Goal: Task Accomplishment & Management: Manage account settings

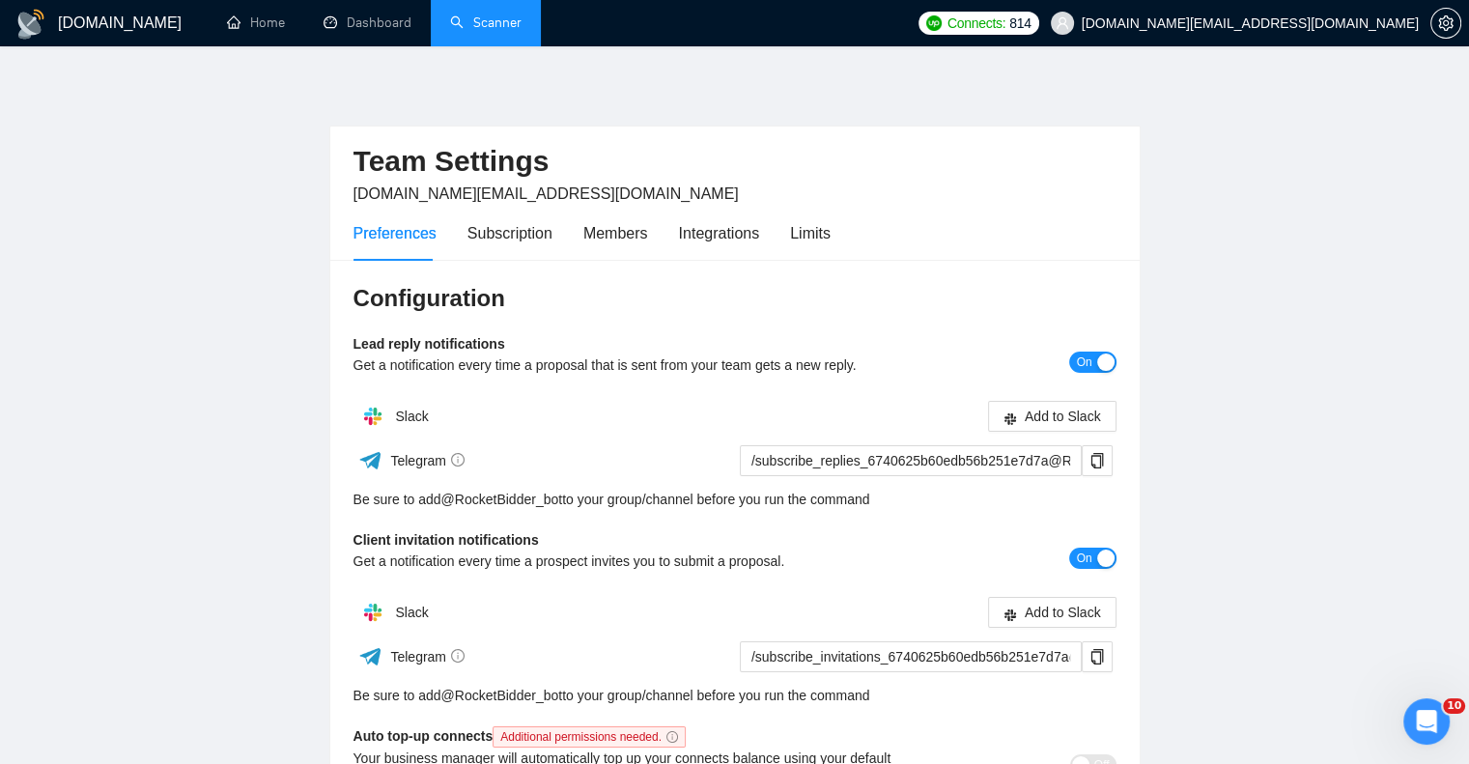
click at [464, 22] on link "Scanner" at bounding box center [485, 22] width 71 height 16
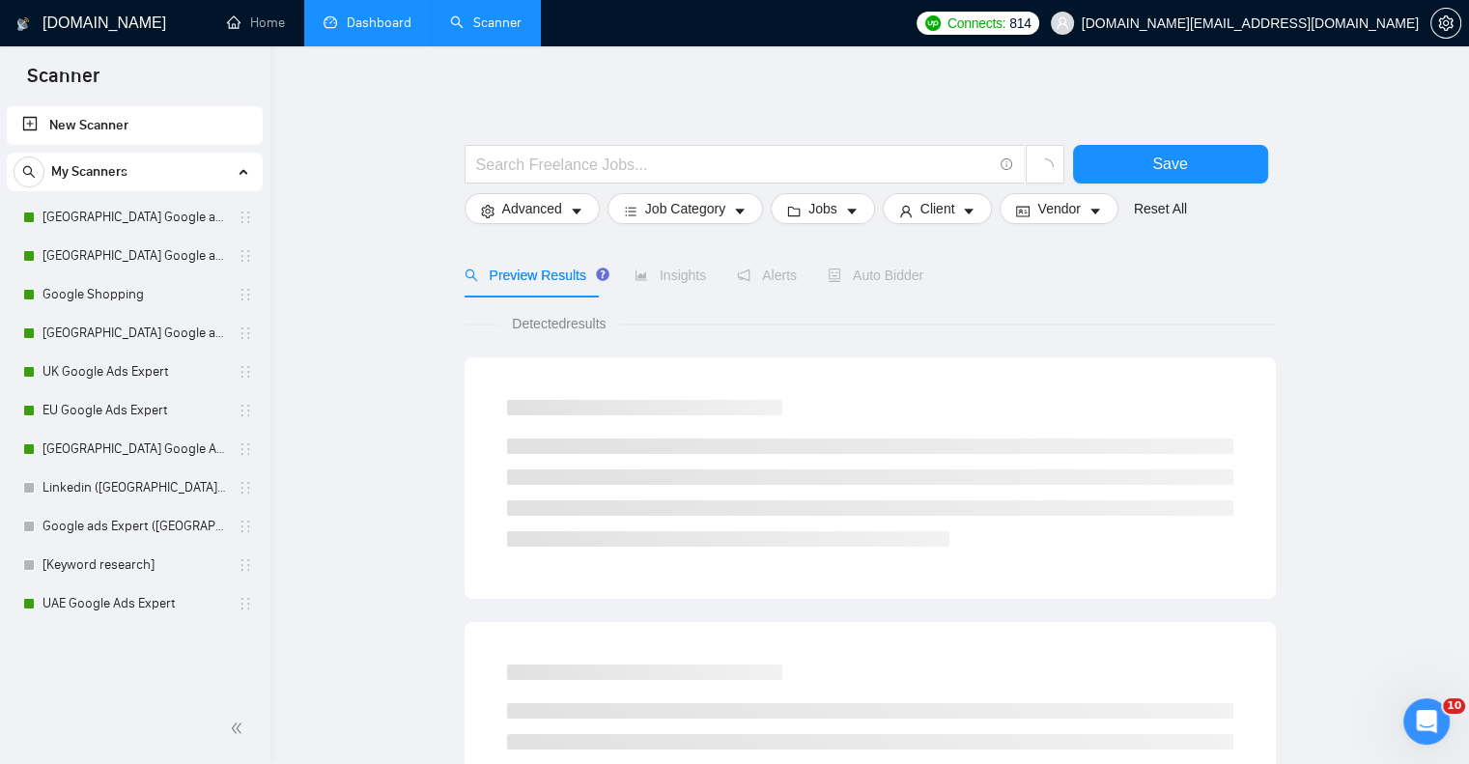
click at [355, 31] on link "Dashboard" at bounding box center [368, 22] width 88 height 16
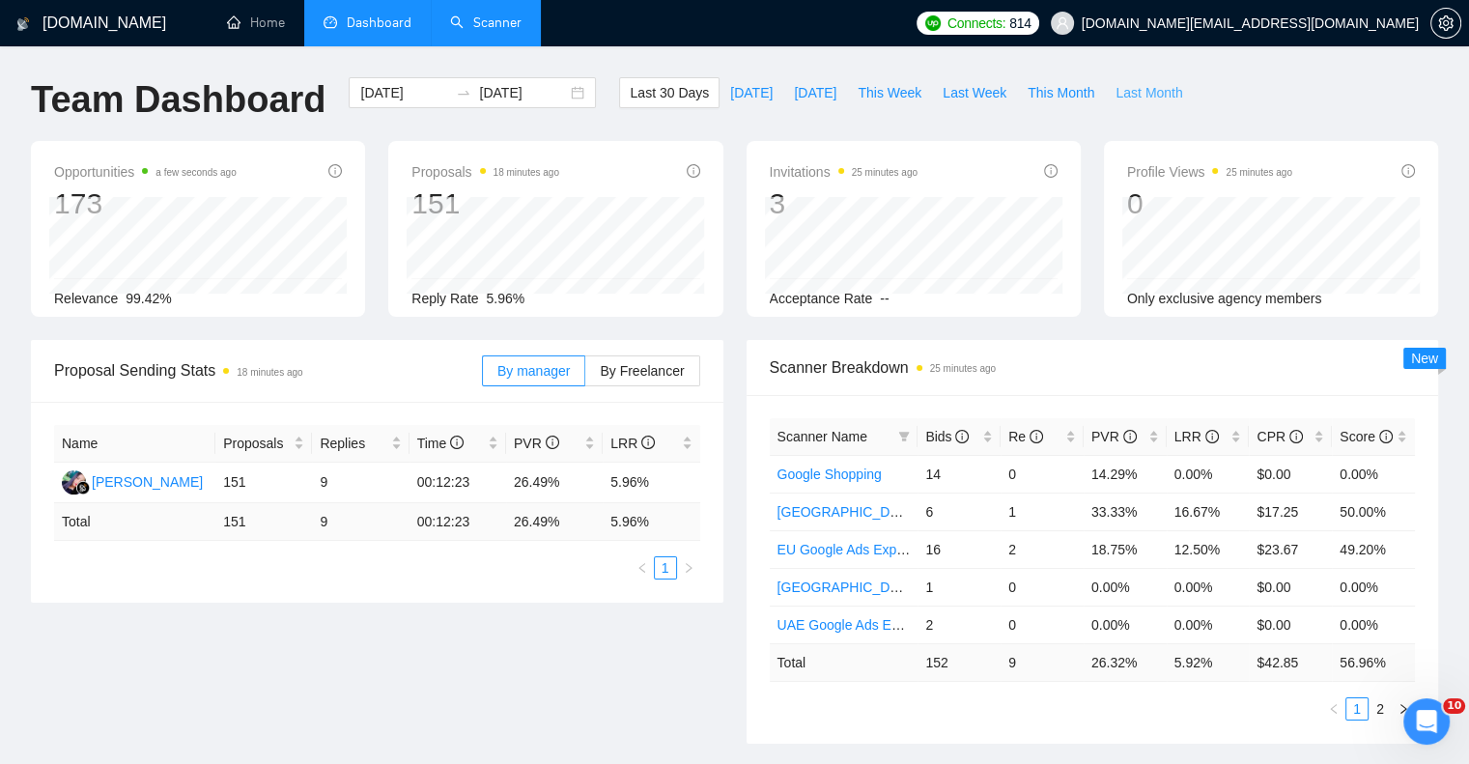
click at [1124, 92] on span "Last Month" at bounding box center [1149, 92] width 67 height 21
type input "[DATE]"
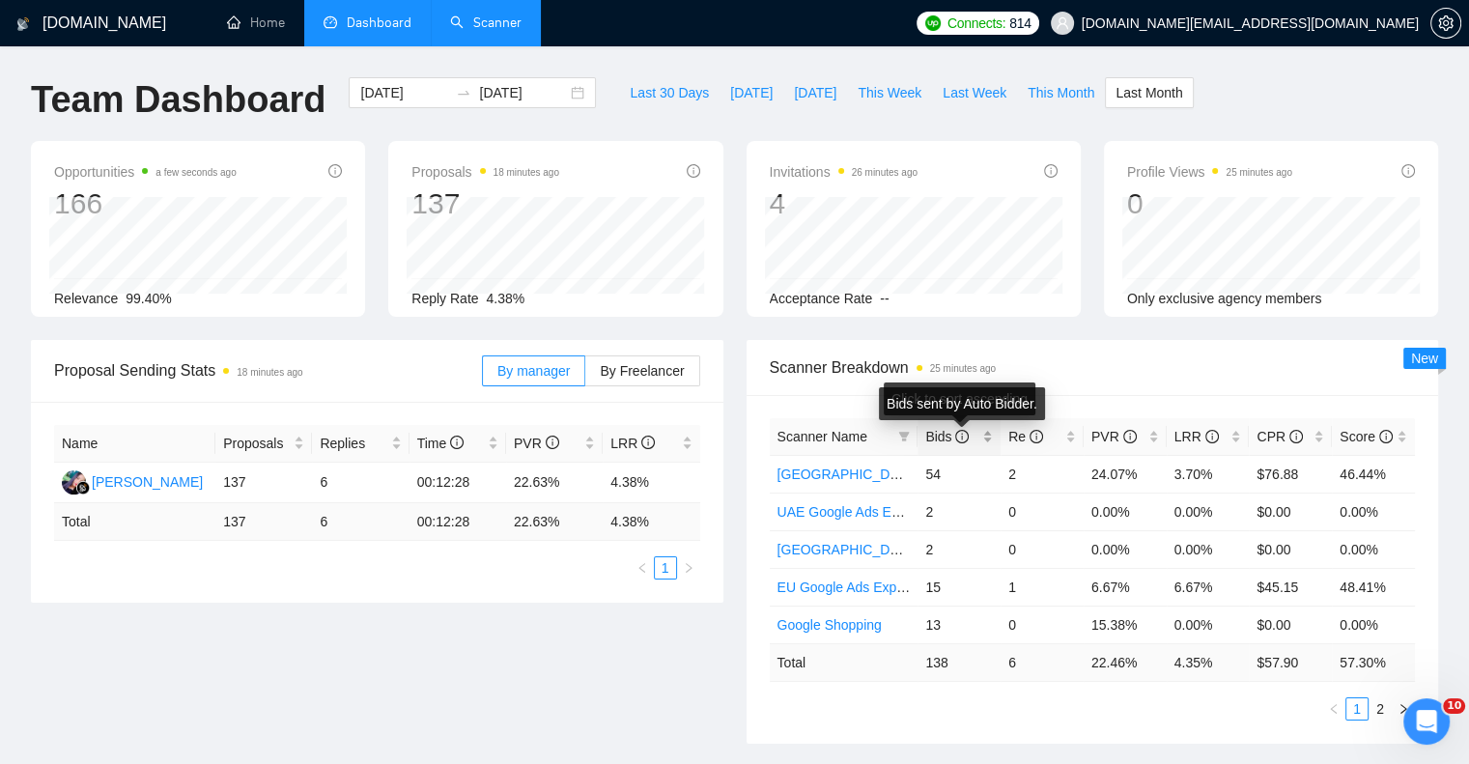
click at [966, 436] on icon "info-circle" at bounding box center [962, 437] width 14 height 14
click at [962, 437] on icon "info-circle" at bounding box center [963, 436] width 2 height 7
click at [642, 92] on span "Last 30 Days" at bounding box center [669, 92] width 79 height 21
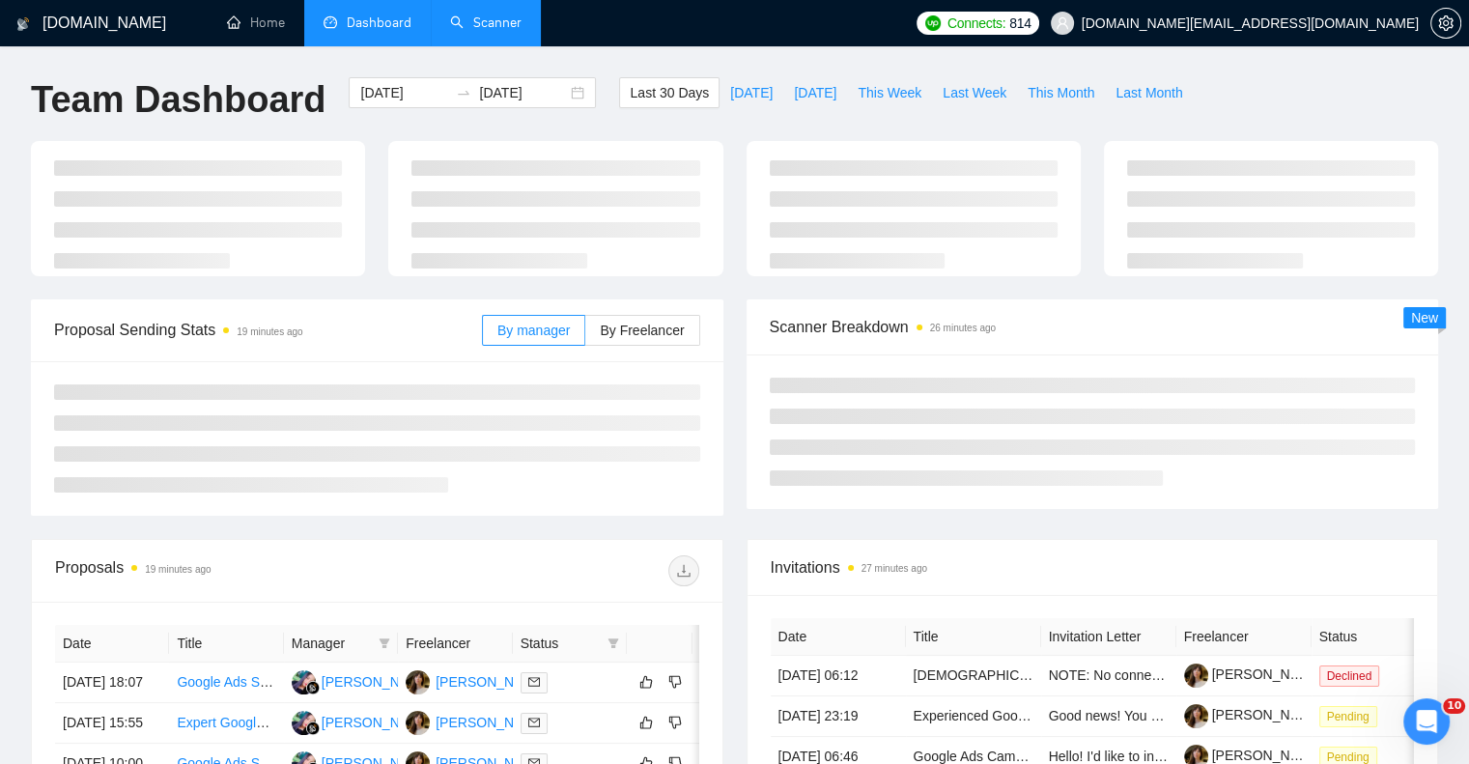
type input "[DATE]"
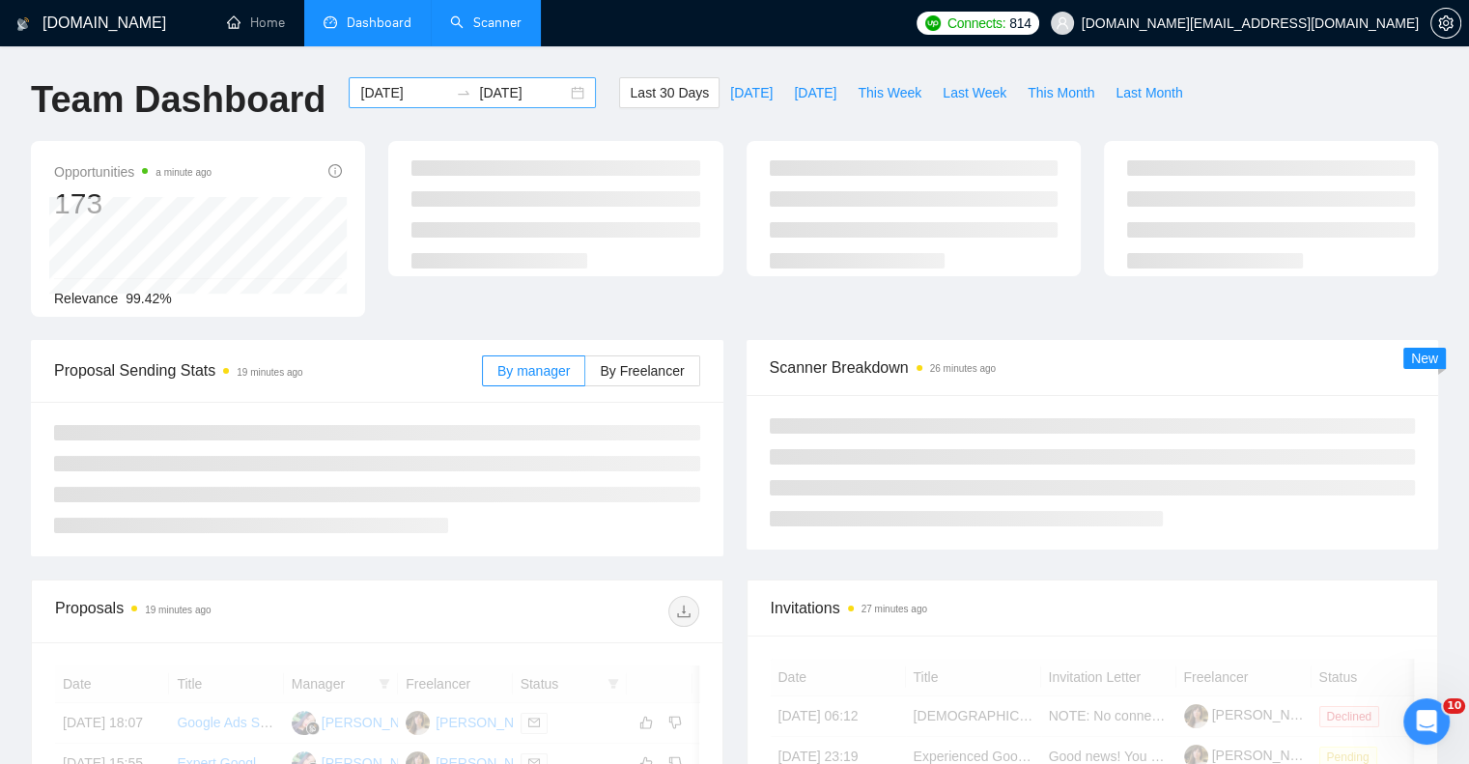
click at [569, 91] on div "[DATE] [DATE]" at bounding box center [472, 92] width 247 height 31
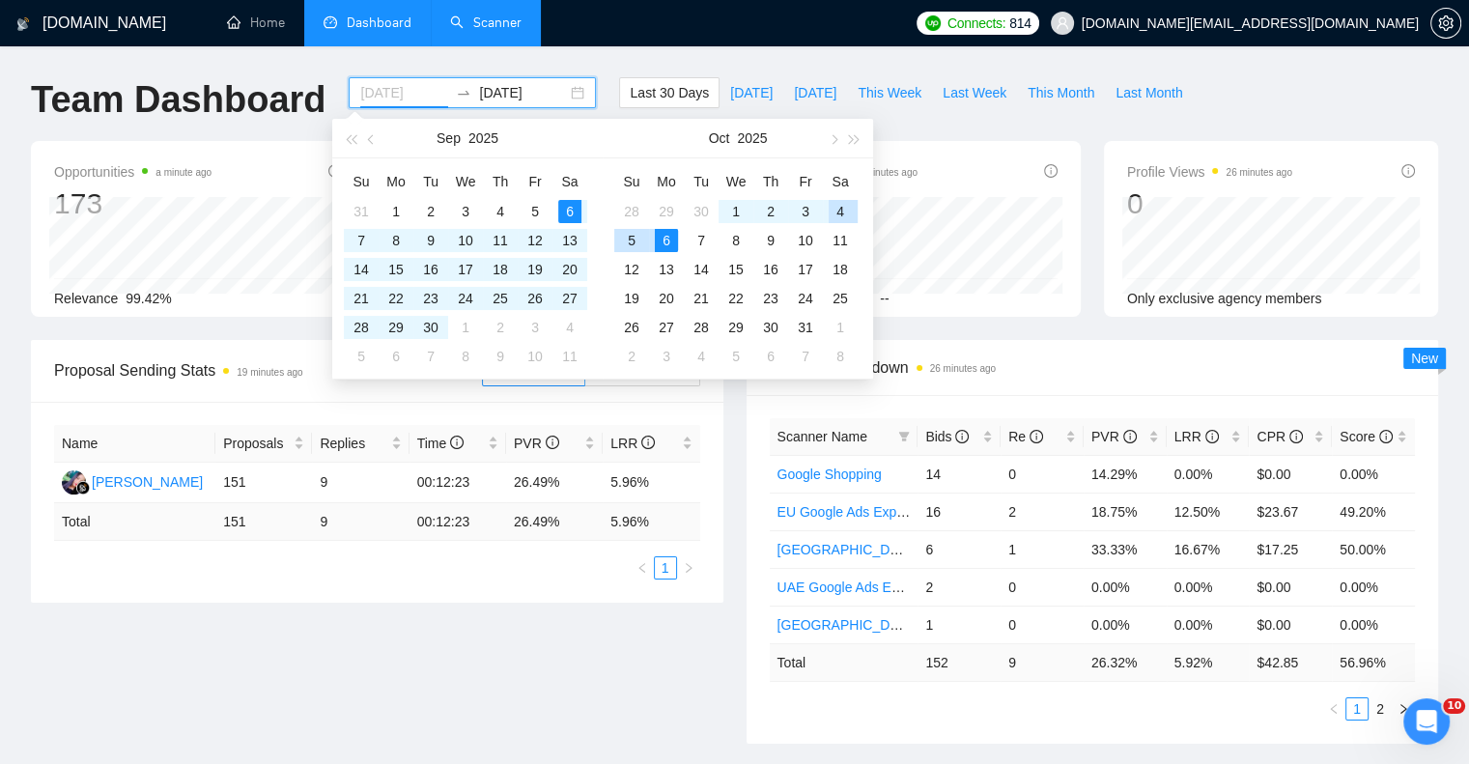
type input "[DATE]"
